Goal: Find specific page/section: Find specific page/section

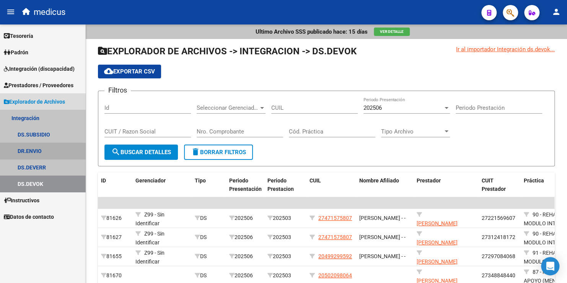
click at [42, 152] on link "DR.ENVIO" at bounding box center [42, 151] width 85 height 16
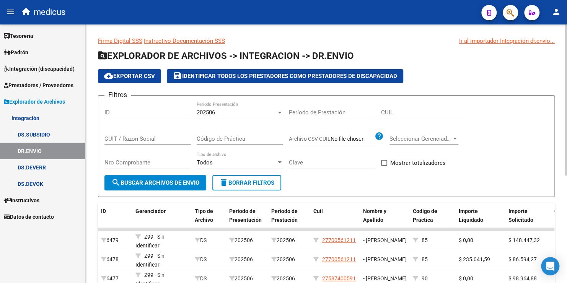
click at [149, 139] on input "CUIT / Razon Social" at bounding box center [147, 138] width 86 height 7
type input "27238884506"
click at [172, 181] on span "search Buscar Archivos de Envio" at bounding box center [155, 182] width 88 height 7
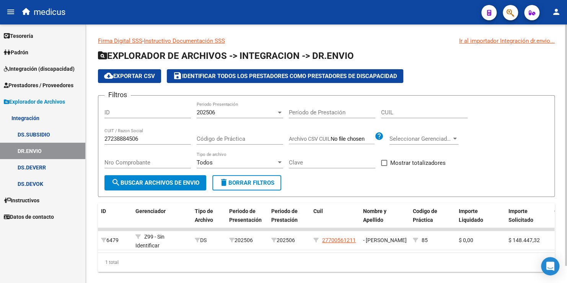
click at [246, 117] on div "202506 Periodo Presentación" at bounding box center [240, 110] width 86 height 16
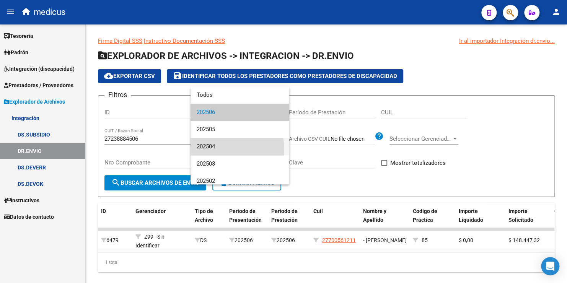
click at [224, 149] on span "202504" at bounding box center [240, 146] width 86 height 17
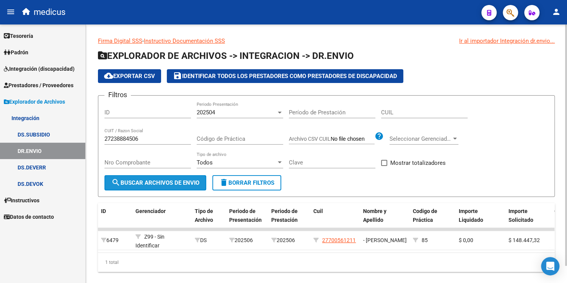
click at [128, 186] on button "search Buscar Archivos de Envio" at bounding box center [155, 182] width 102 height 15
click at [155, 177] on button "search Buscar Archivos de Envio" at bounding box center [155, 182] width 102 height 15
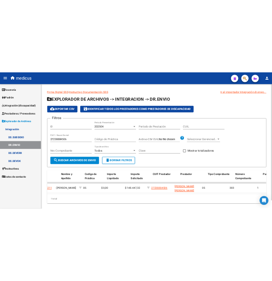
scroll to position [0, 249]
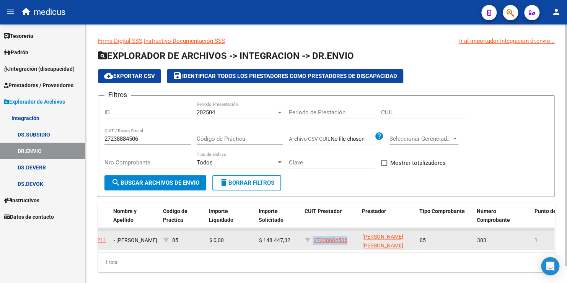
drag, startPoint x: 348, startPoint y: 239, endPoint x: 312, endPoint y: 243, distance: 35.8
click at [312, 243] on div "27238884506" at bounding box center [330, 240] width 51 height 9
copy div "27238884506"
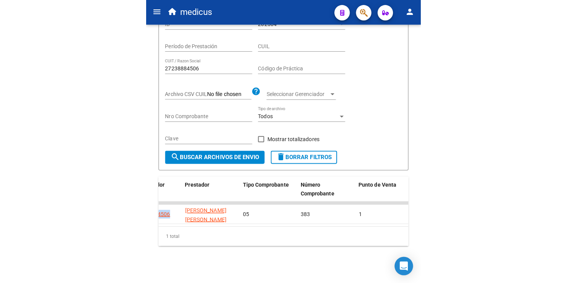
scroll to position [0, 385]
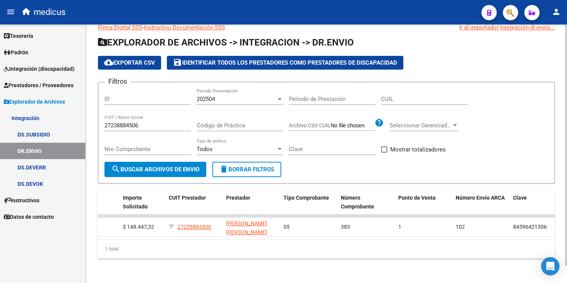
click at [140, 122] on input "27238884506" at bounding box center [147, 125] width 86 height 7
click at [215, 96] on span "202504" at bounding box center [206, 99] width 18 height 7
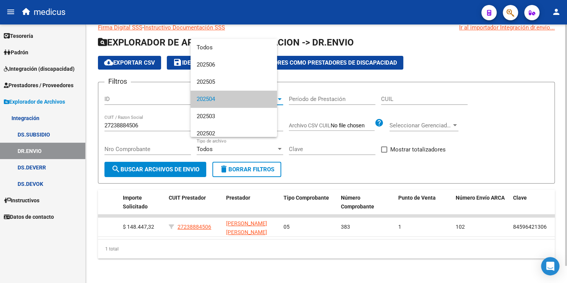
scroll to position [5, 0]
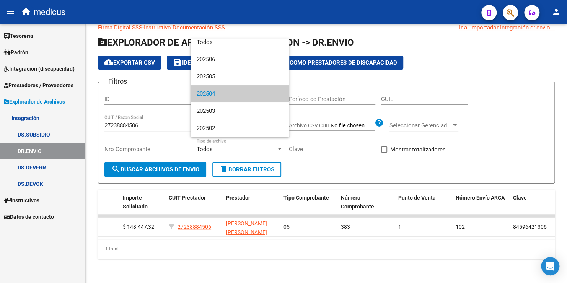
click at [215, 94] on span "202504" at bounding box center [240, 93] width 86 height 17
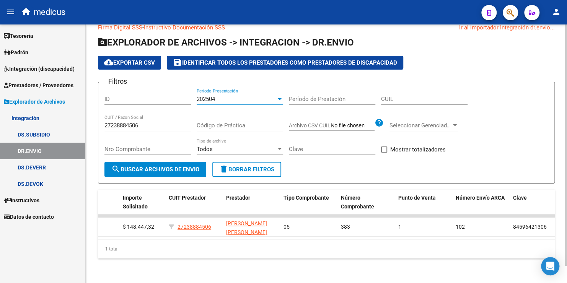
click at [150, 122] on input "27238884506" at bounding box center [147, 125] width 86 height 7
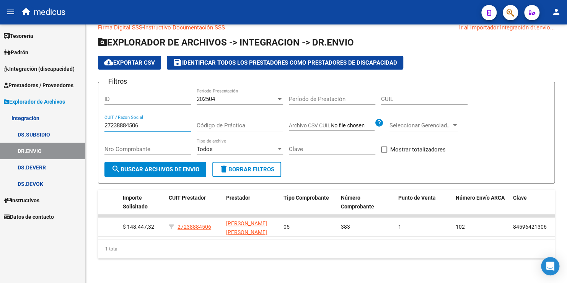
drag, startPoint x: 149, startPoint y: 118, endPoint x: 74, endPoint y: 122, distance: 75.1
click at [78, 124] on mat-sidenav-container "Firma Express Tesorería Extractos Procesados (csv) Extractos Originales (pdf) P…" at bounding box center [283, 153] width 567 height 259
type input "27183710333"
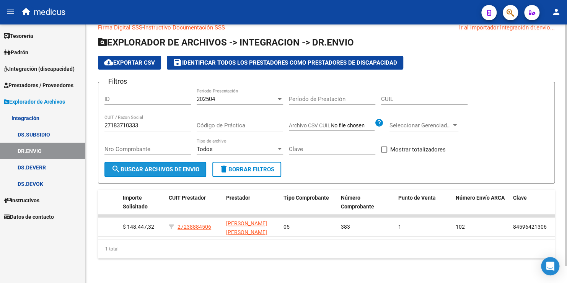
click at [144, 166] on span "search Buscar Archivos de Envio" at bounding box center [155, 169] width 88 height 7
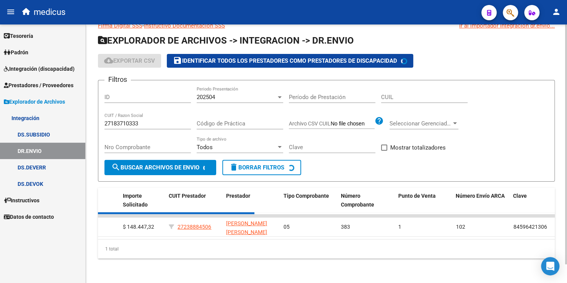
scroll to position [7, 0]
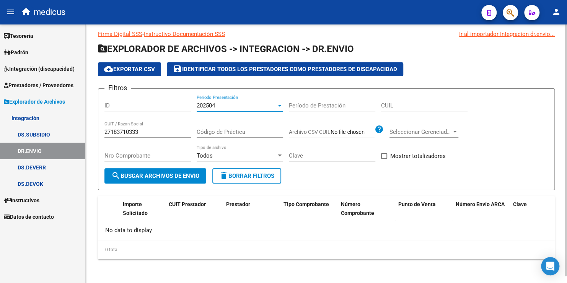
click at [215, 105] on span "202504" at bounding box center [206, 105] width 18 height 7
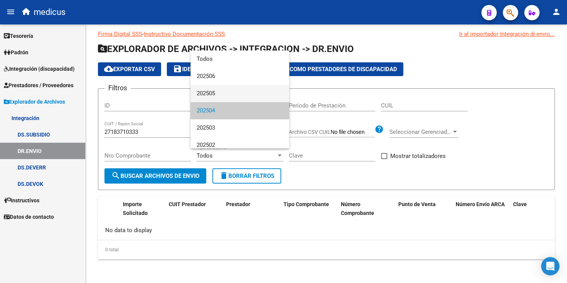
scroll to position [5, 0]
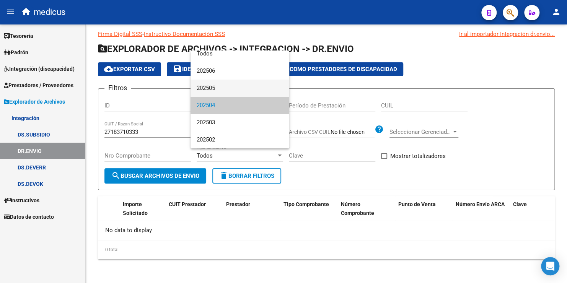
click at [221, 90] on span "202505" at bounding box center [240, 88] width 86 height 17
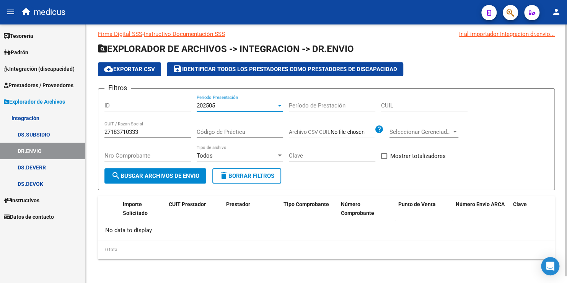
click at [178, 176] on span "search Buscar Archivos de Envio" at bounding box center [155, 175] width 88 height 7
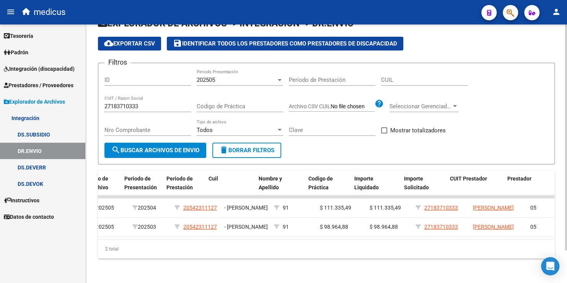
scroll to position [0, 104]
